Goal: Understand process/instructions

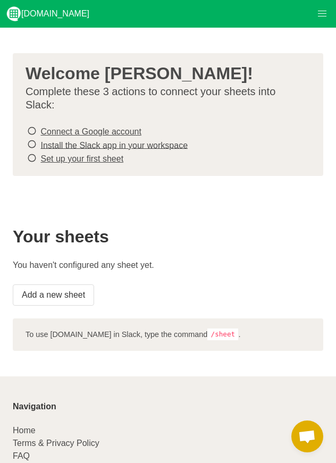
click at [75, 129] on link "Connect a Google account" at bounding box center [90, 131] width 100 height 9
click at [105, 143] on link "Install the Slack app in your workspace" at bounding box center [113, 144] width 147 height 9
click at [106, 159] on link "Set up your first sheet" at bounding box center [81, 158] width 83 height 9
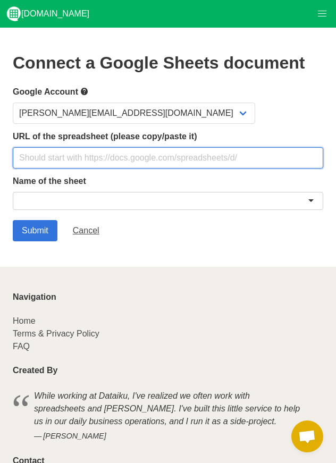
click at [108, 160] on input "text" at bounding box center [168, 157] width 310 height 21
